Goal: Task Accomplishment & Management: Manage account settings

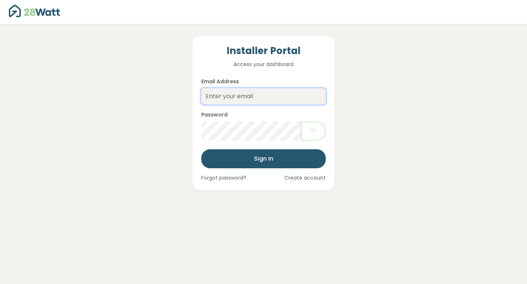
click at [234, 99] on input "Email Address" at bounding box center [263, 96] width 124 height 16
paste input "[EMAIL_ADDRESS][DOMAIN_NAME]"
type input "[EMAIL_ADDRESS][DOMAIN_NAME]"
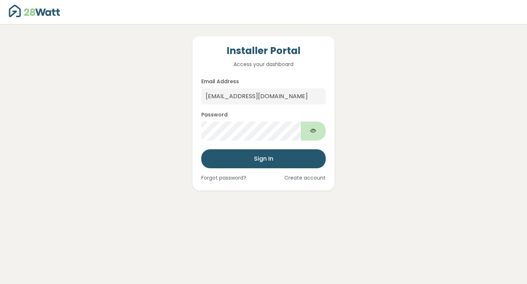
click at [315, 129] on icon "Show password" at bounding box center [313, 131] width 6 height 8
click at [237, 97] on input "[EMAIL_ADDRESS][DOMAIN_NAME]" at bounding box center [263, 96] width 124 height 16
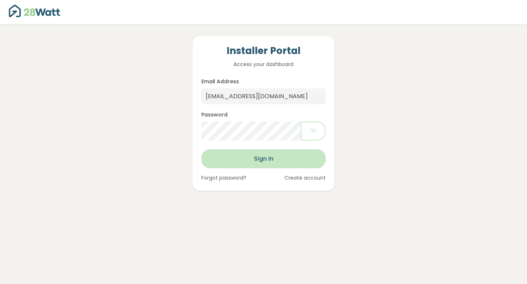
click at [279, 164] on button "Sign In" at bounding box center [263, 159] width 124 height 19
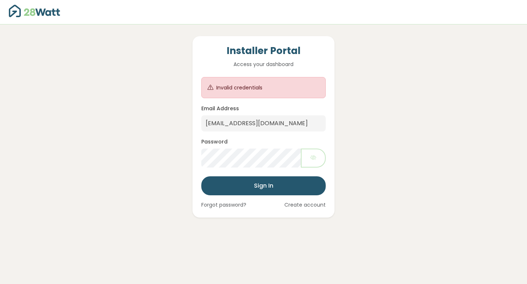
click at [305, 206] on link "Create account" at bounding box center [304, 205] width 41 height 8
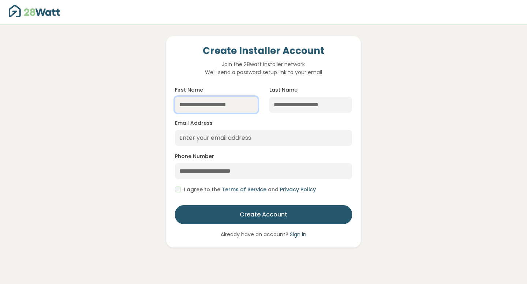
click at [224, 104] on input "First Name" at bounding box center [216, 105] width 83 height 16
type input "****"
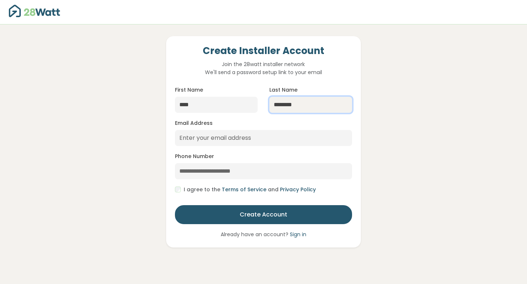
type input "********"
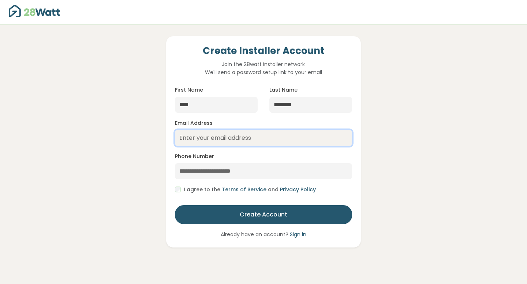
click at [197, 140] on input "Email Address" at bounding box center [263, 138] width 177 height 16
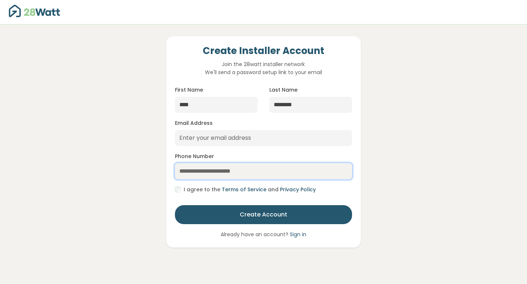
click at [205, 174] on input "Phone Number" at bounding box center [263, 171] width 177 height 16
paste input "**********"
type input "**********"
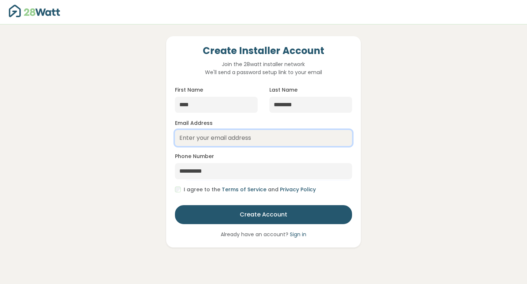
click at [237, 144] on input "Email Address" at bounding box center [263, 138] width 177 height 16
paste input "[EMAIL_ADDRESS][DOMAIN_NAME]"
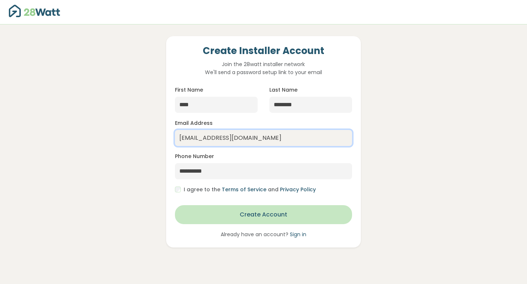
type input "[EMAIL_ADDRESS][DOMAIN_NAME]"
click at [237, 220] on button "Create Account" at bounding box center [263, 215] width 177 height 19
type input "**********"
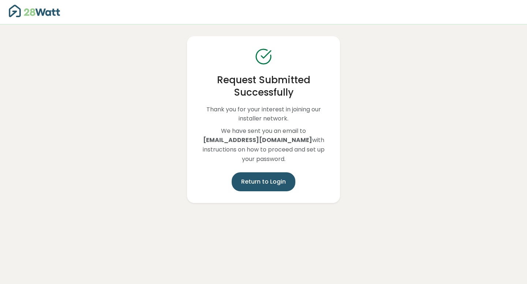
click at [248, 188] on button "Return to Login" at bounding box center [263, 182] width 64 height 19
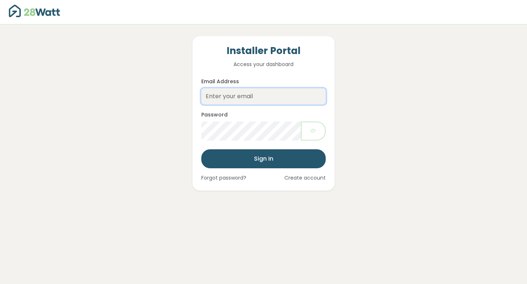
click at [242, 97] on input "Email Address" at bounding box center [263, 96] width 124 height 16
paste input "[EMAIL_ADDRESS][DOMAIN_NAME]"
type input "[EMAIL_ADDRESS][DOMAIN_NAME]"
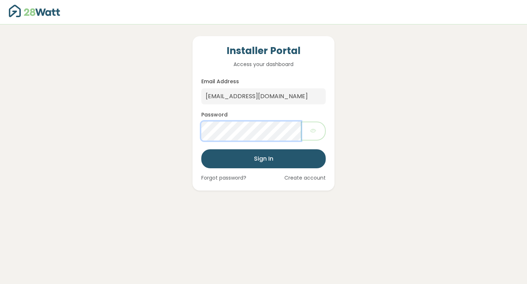
click at [201, 150] on button "Sign In" at bounding box center [263, 159] width 124 height 19
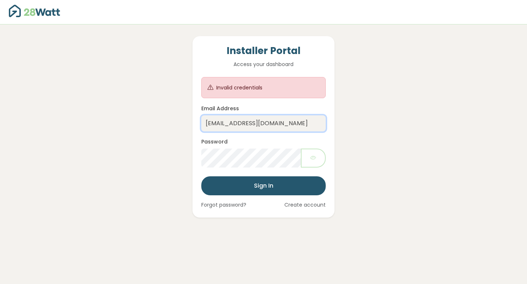
click at [296, 131] on input "[EMAIL_ADDRESS][DOMAIN_NAME]" at bounding box center [263, 124] width 124 height 16
click at [234, 203] on link "Forgot password?" at bounding box center [223, 205] width 45 height 8
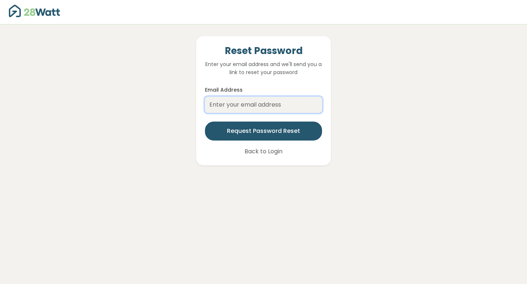
click at [264, 101] on input "Email Address" at bounding box center [263, 105] width 117 height 16
paste input "[EMAIL_ADDRESS][DOMAIN_NAME]"
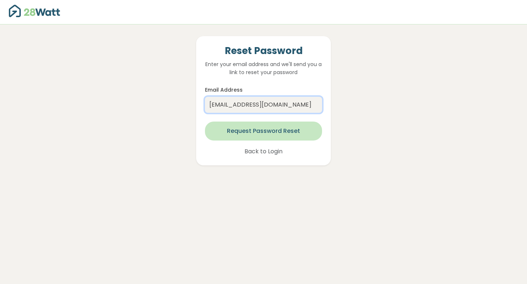
type input "[EMAIL_ADDRESS][DOMAIN_NAME]"
click at [268, 130] on button "Request Password Reset" at bounding box center [263, 131] width 117 height 19
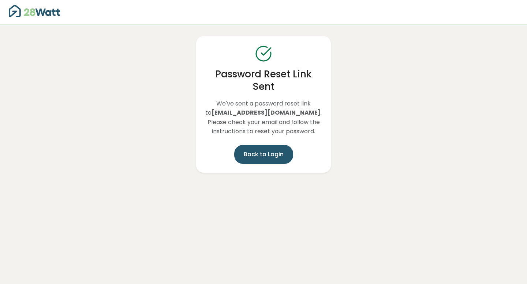
click at [256, 151] on link "Back to Login" at bounding box center [263, 154] width 59 height 19
